Goal: Find specific page/section: Find specific page/section

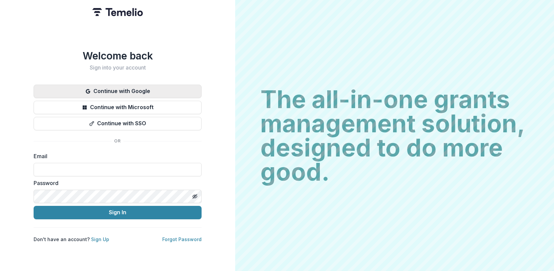
click at [131, 90] on button "Continue with Google" at bounding box center [118, 91] width 168 height 13
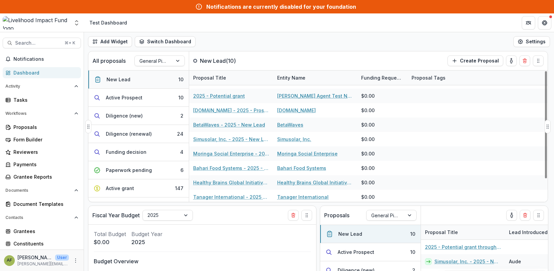
scroll to position [25, 0]
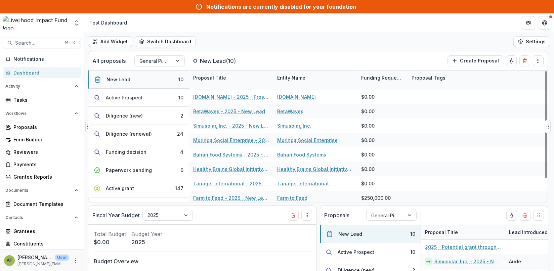
click at [122, 77] on div "New Lead" at bounding box center [119, 79] width 24 height 7
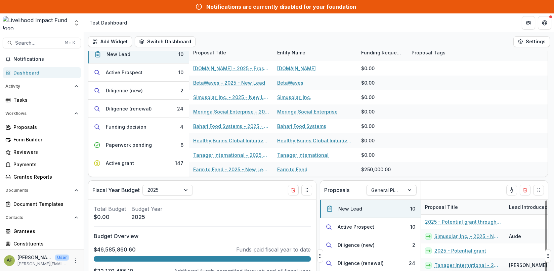
scroll to position [0, 0]
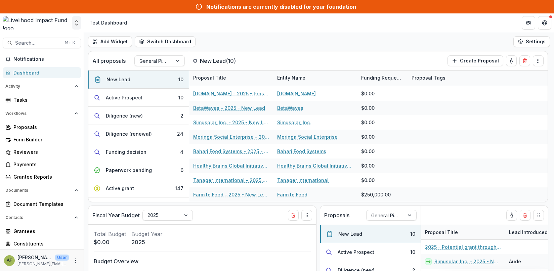
click at [76, 21] on polyline "Open entity switcher" at bounding box center [76, 21] width 3 height 1
click at [227, 23] on header "Test Dashboard" at bounding box center [319, 22] width 470 height 18
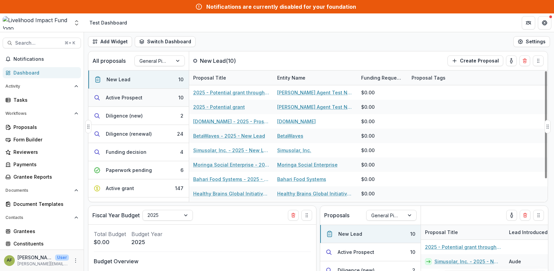
click at [151, 97] on button "Active Prospect 10" at bounding box center [138, 98] width 101 height 18
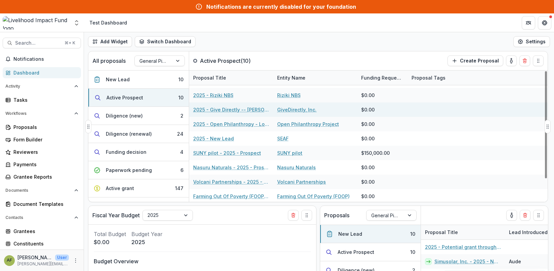
scroll to position [28, 0]
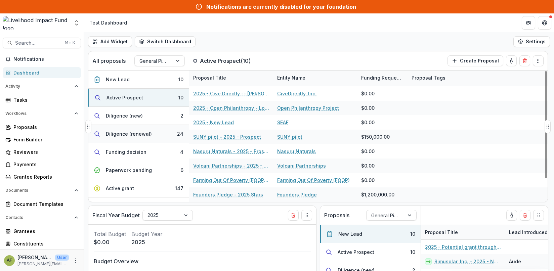
click at [159, 137] on button "Diligence (renewal) 24" at bounding box center [138, 134] width 101 height 18
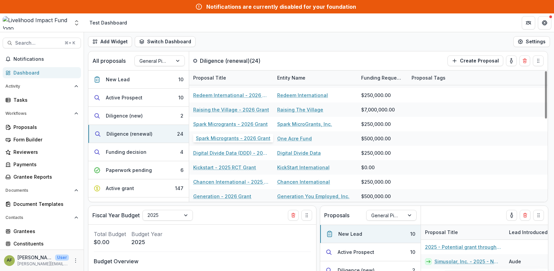
scroll to position [230, 0]
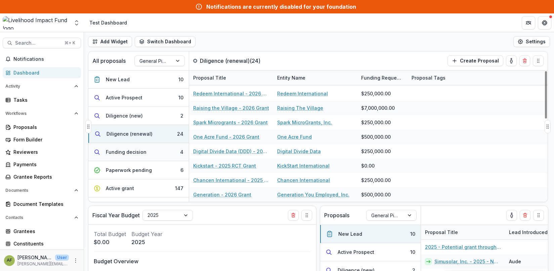
click at [137, 154] on div "Funding decision" at bounding box center [126, 152] width 41 height 7
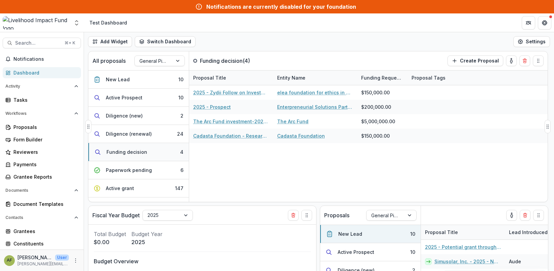
scroll to position [0, 0]
click at [129, 171] on div "Paperwork pending" at bounding box center [129, 170] width 46 height 7
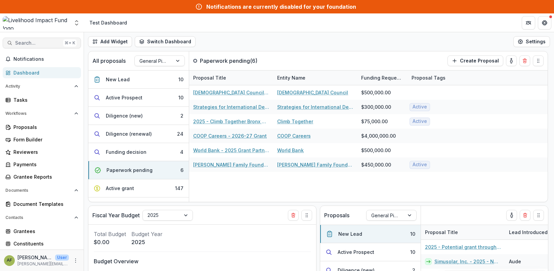
click at [40, 44] on span "Search..." at bounding box center [37, 43] width 45 height 6
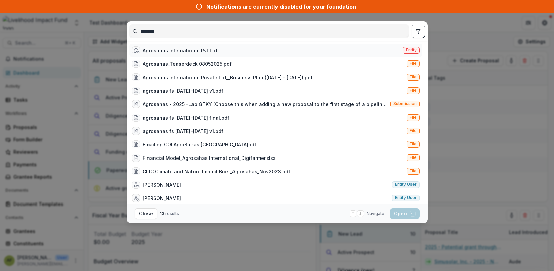
type input "********"
click at [171, 51] on div "Agrosahas International Pvt Ltd" at bounding box center [180, 50] width 74 height 7
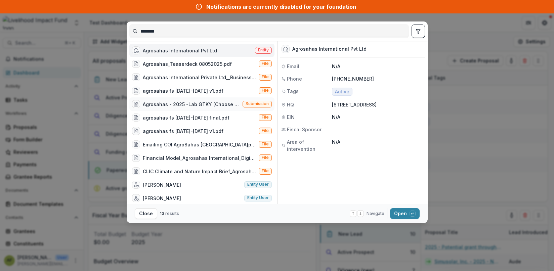
click at [192, 102] on div "Agrosahas - 2025 -Lab GTKY (Choose this when adding a new proposal to the first…" at bounding box center [191, 104] width 97 height 7
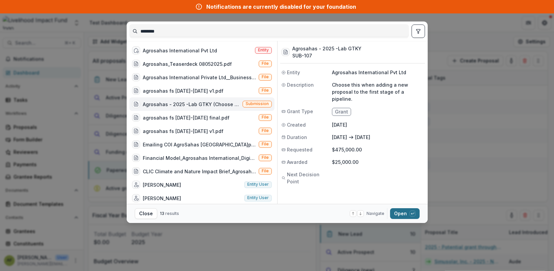
click at [397, 215] on button "Open with enter key" at bounding box center [405, 213] width 30 height 11
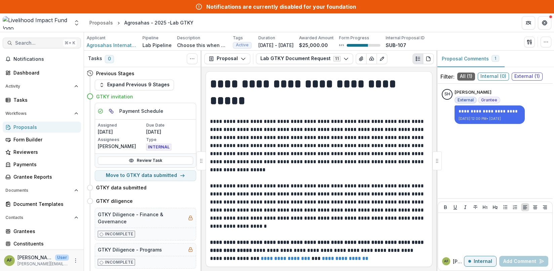
click at [50, 44] on span "Search..." at bounding box center [37, 43] width 45 height 6
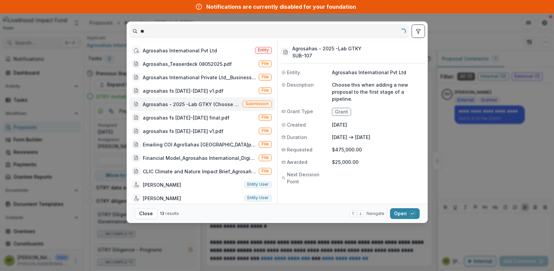
type input "*"
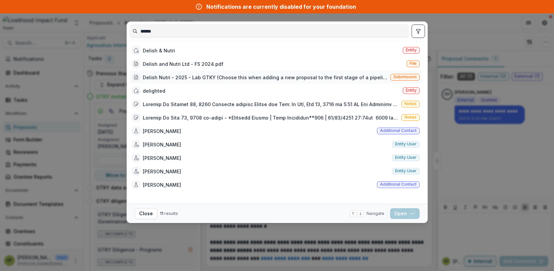
type input "******"
click at [207, 79] on div "Delish Nutri - 2025 - Lab GTKY (Choose this when adding a new proposal to the f…" at bounding box center [265, 77] width 245 height 7
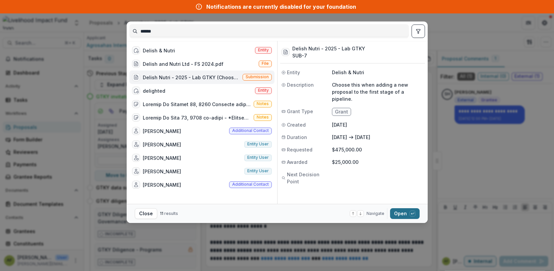
click at [402, 211] on button "Open with enter key" at bounding box center [405, 213] width 30 height 11
